Goal: Register for event/course

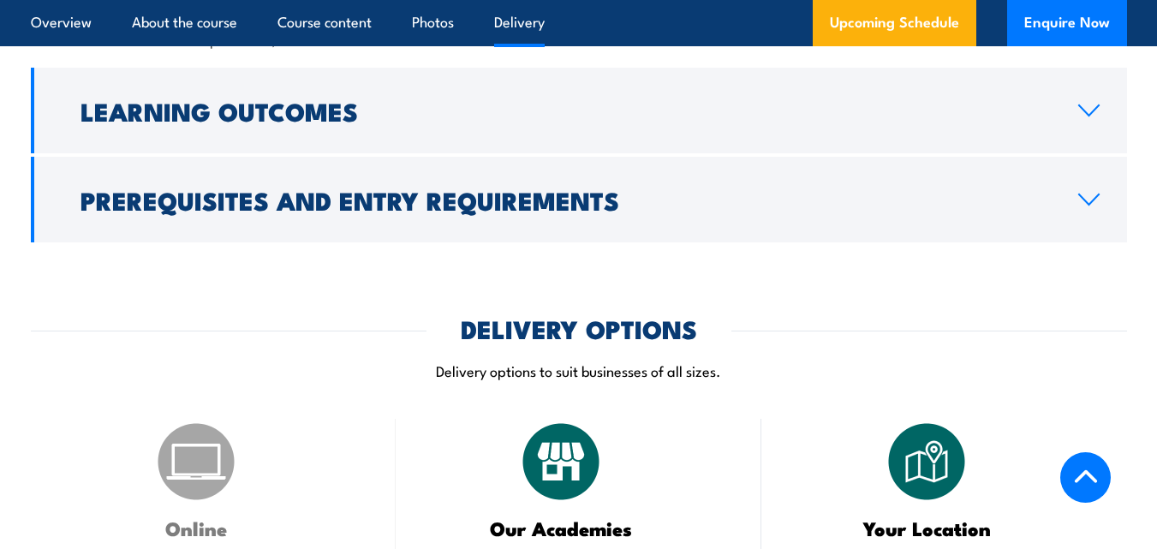
scroll to position [2011, 0]
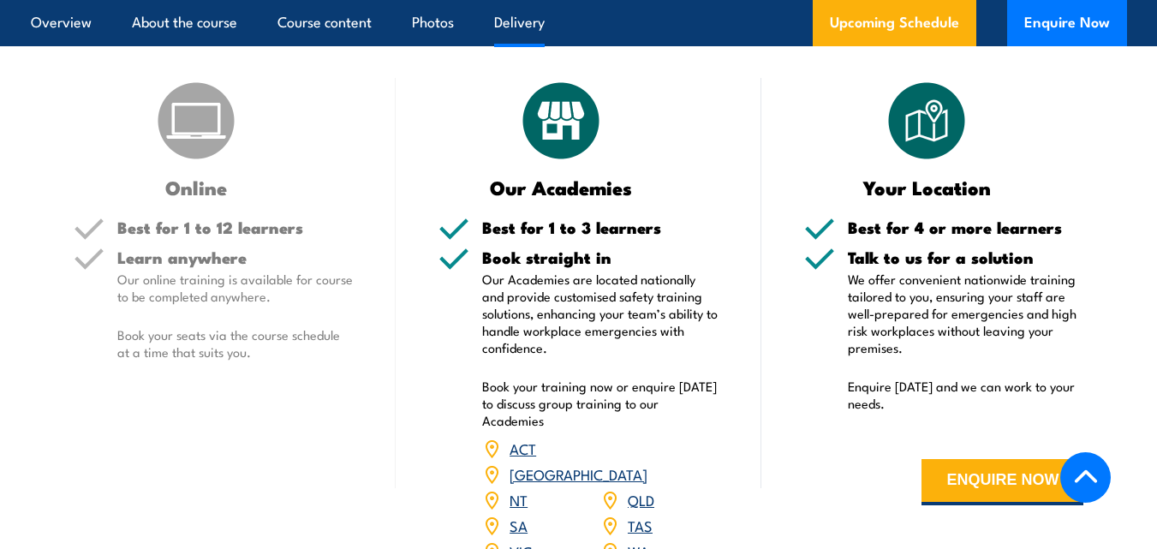
click at [642, 540] on link "WA" at bounding box center [637, 550] width 21 height 21
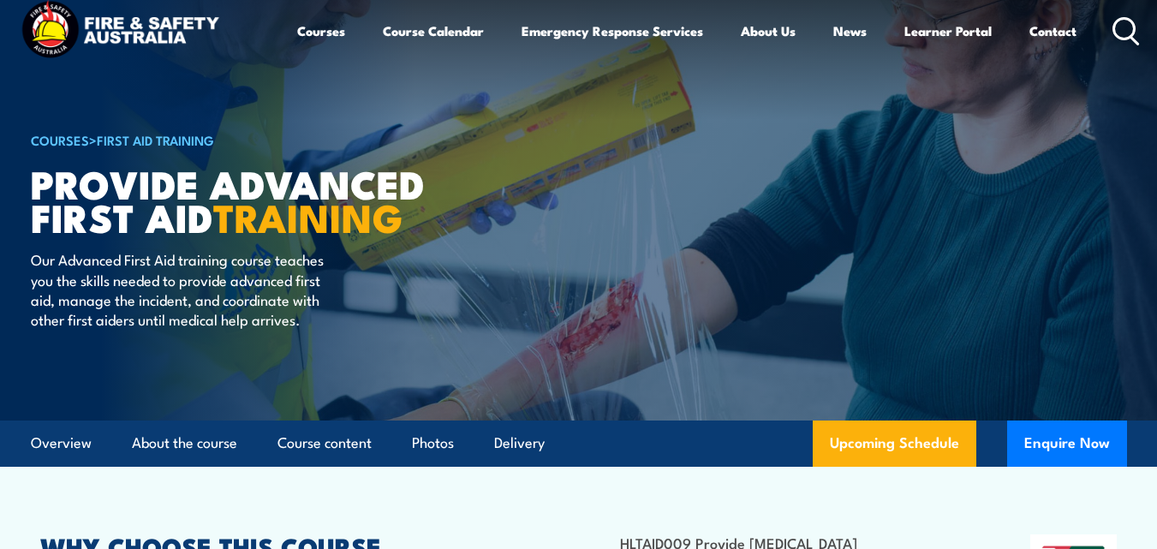
scroll to position [26, 0]
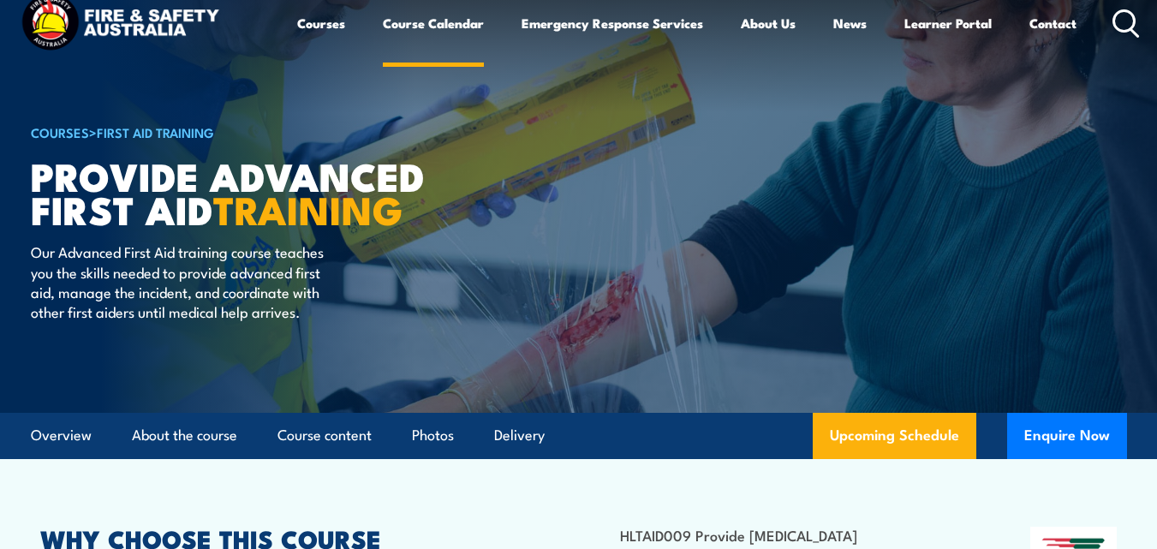
click at [404, 21] on link "Course Calendar" at bounding box center [433, 23] width 101 height 41
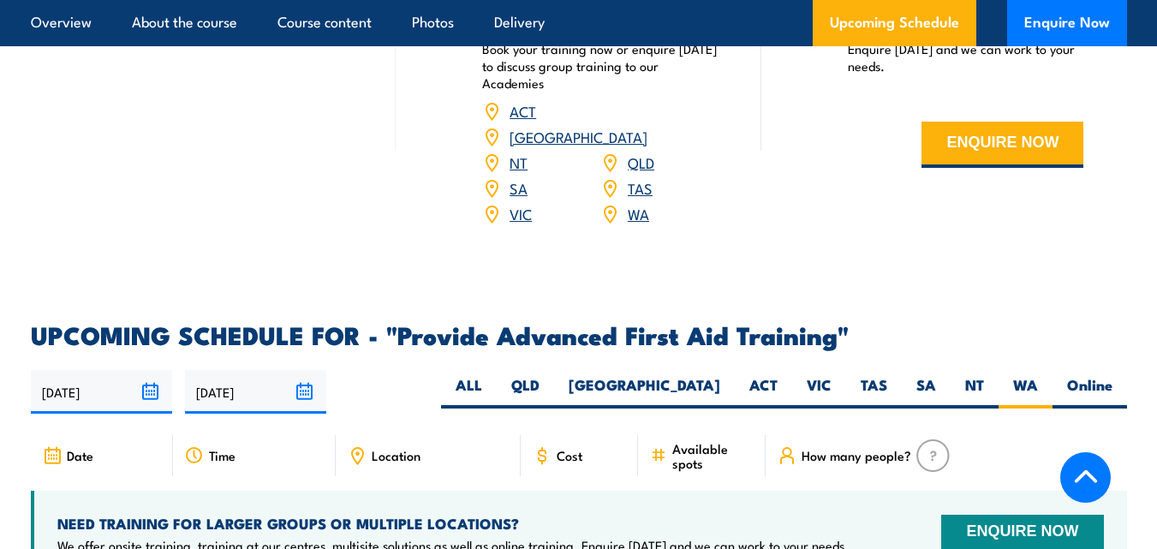
scroll to position [2653, 0]
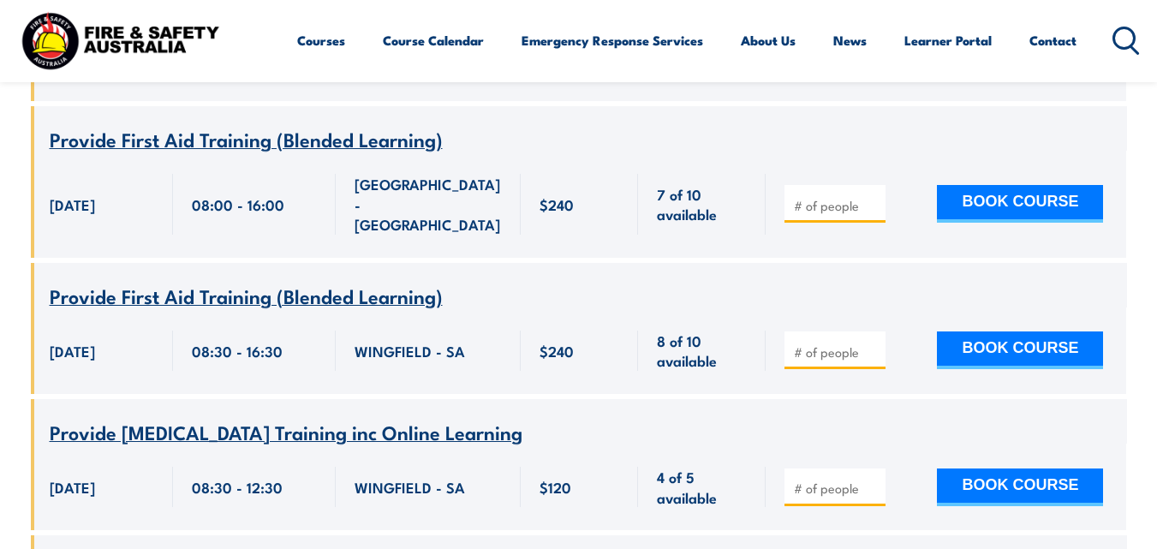
scroll to position [14130, 0]
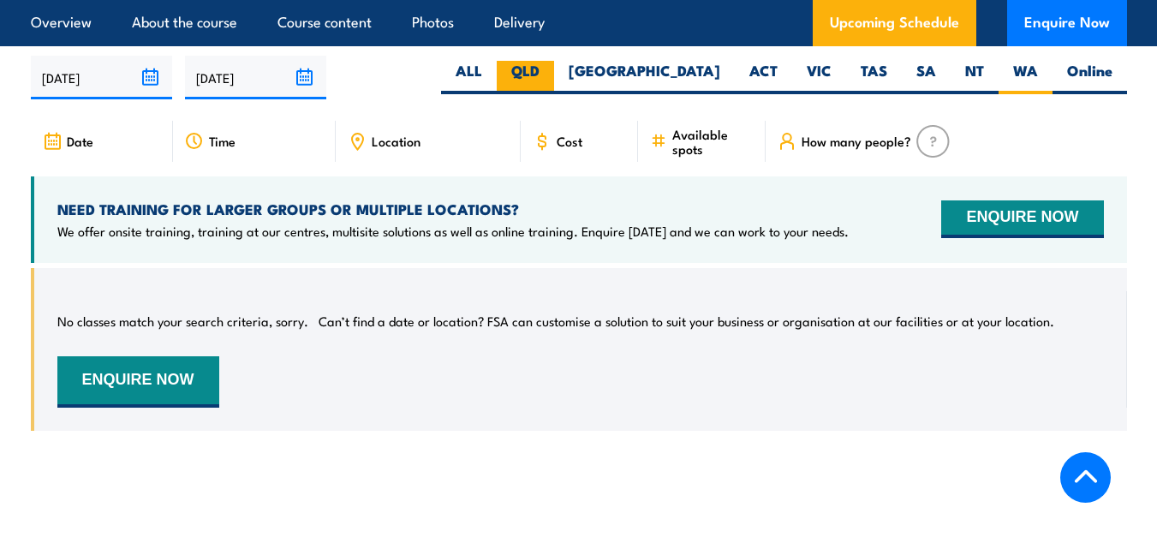
scroll to position [2653, 0]
